Goal: Task Accomplishment & Management: Complete application form

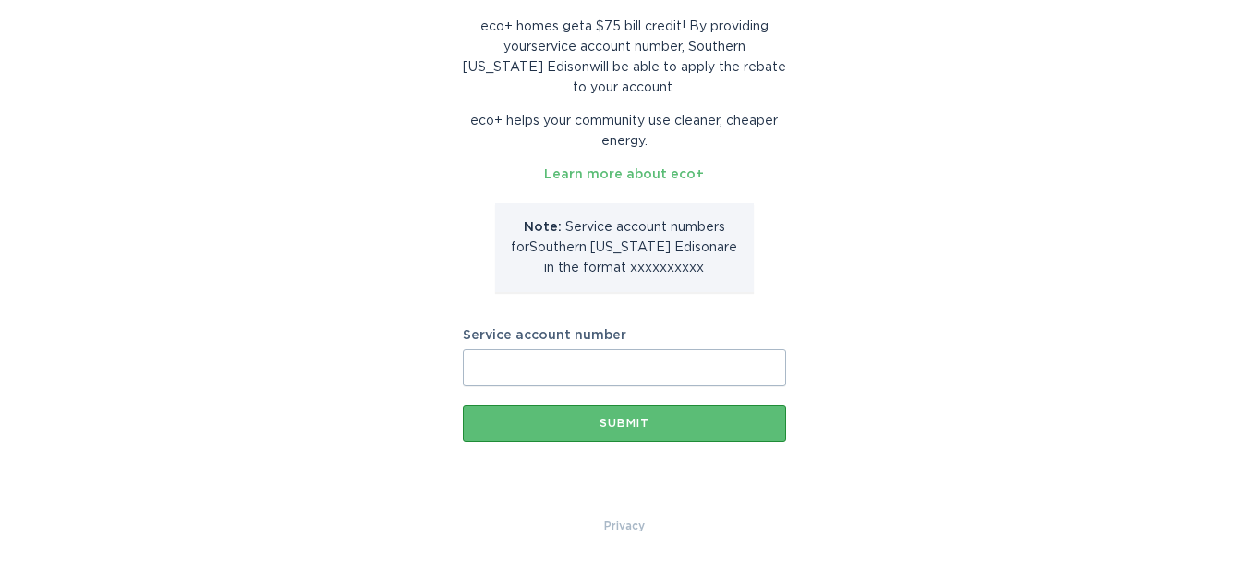
scroll to position [153, 0]
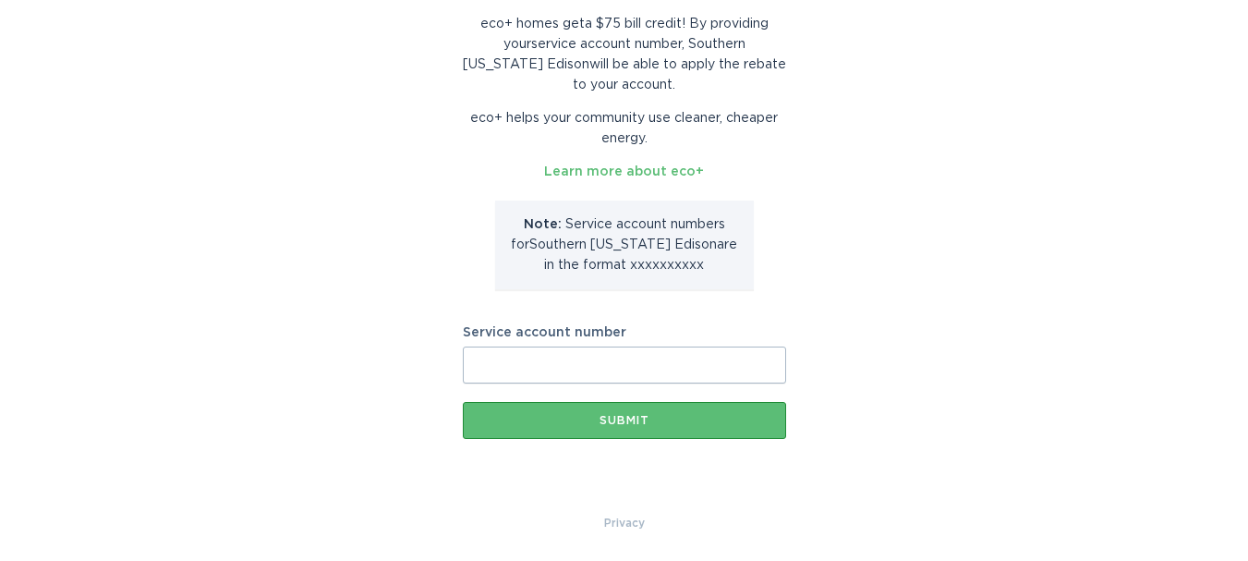
click at [664, 368] on input "Service account number" at bounding box center [624, 365] width 323 height 37
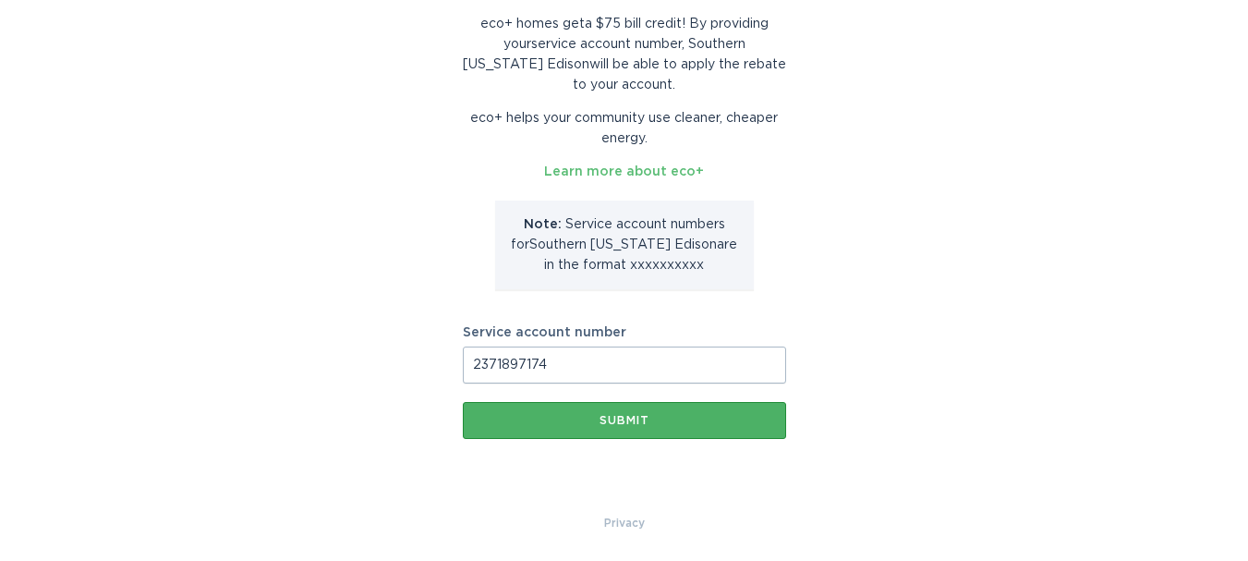
type input "2371897174"
click at [618, 426] on div "Submit" at bounding box center [624, 420] width 305 height 11
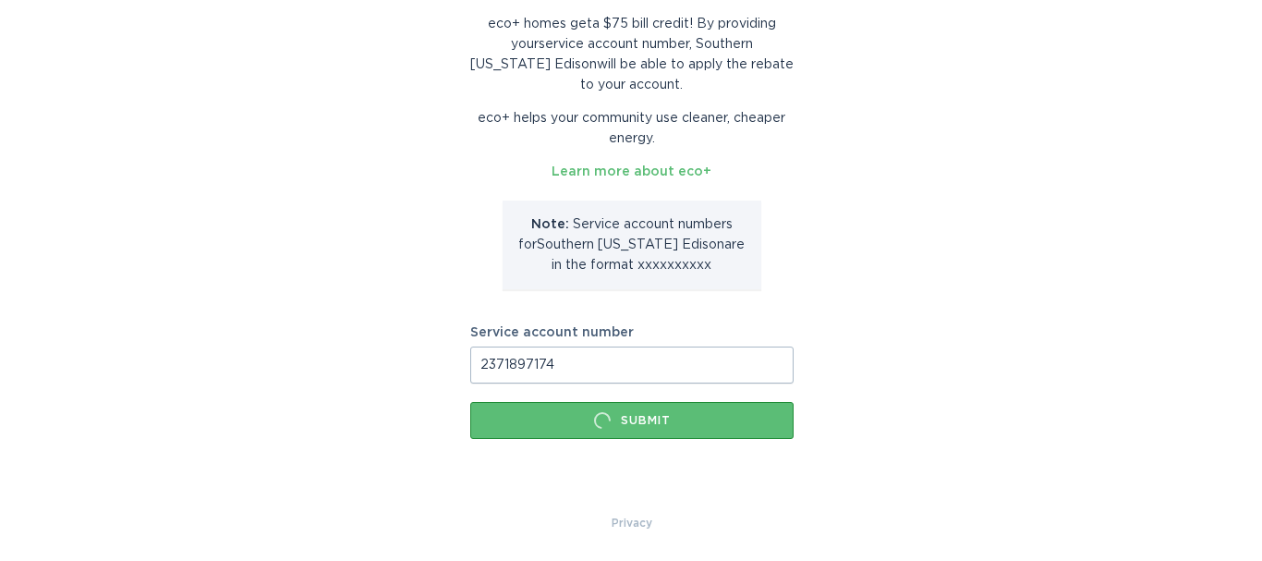
scroll to position [0, 0]
